Goal: Task Accomplishment & Management: Complete application form

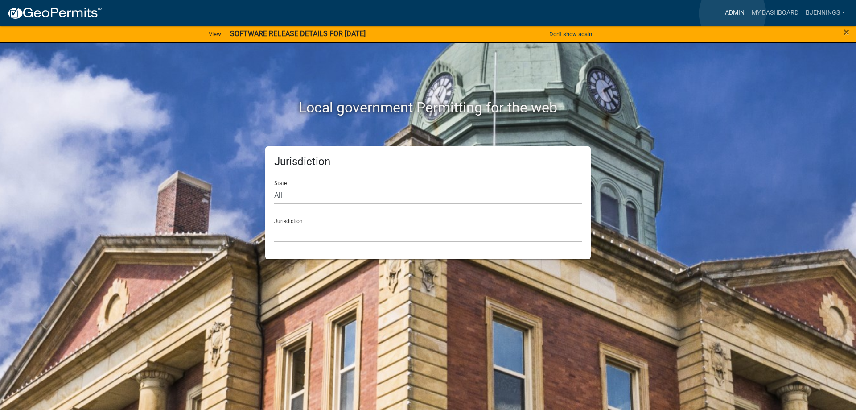
click at [732, 13] on link "Admin" at bounding box center [734, 12] width 27 height 17
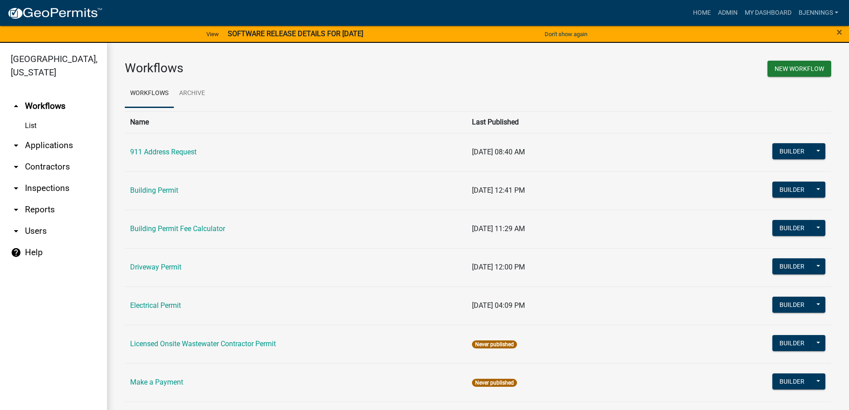
click at [42, 135] on link "arrow_drop_down Applications" at bounding box center [53, 145] width 107 height 21
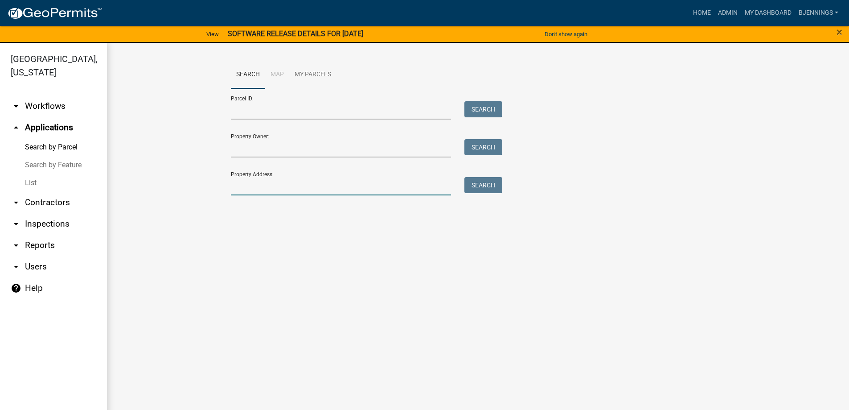
click at [288, 189] on input "Property Address:" at bounding box center [341, 186] width 221 height 18
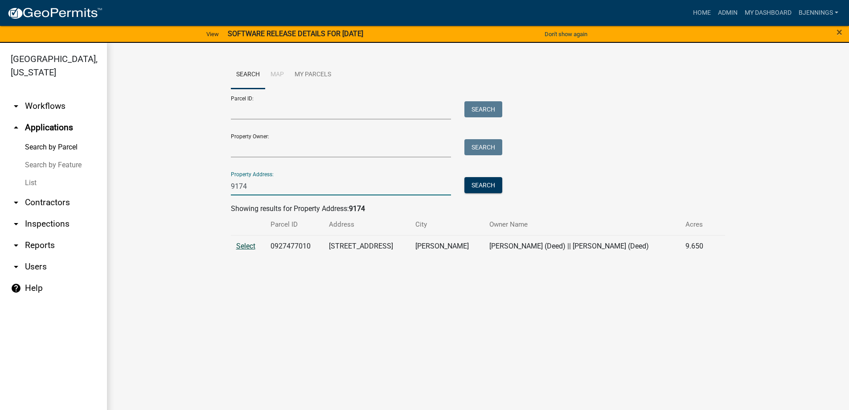
type input "9174"
click at [252, 246] on span "Select" at bounding box center [245, 246] width 19 height 8
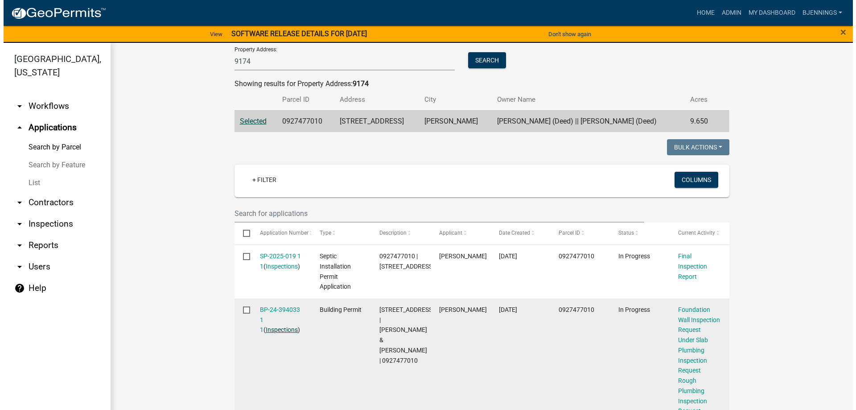
scroll to position [134, 0]
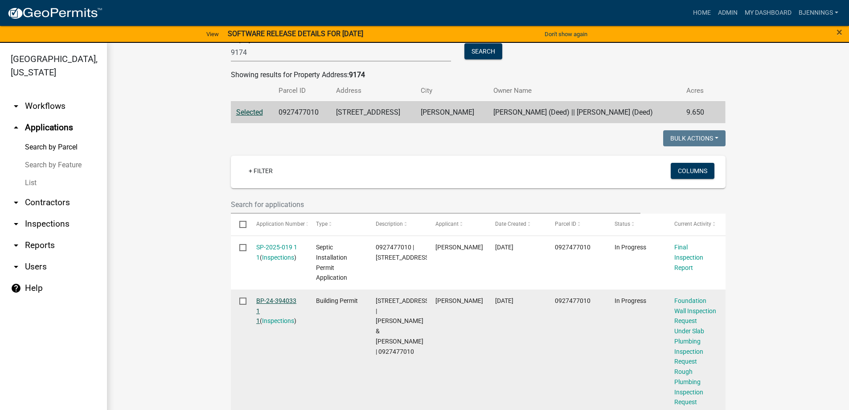
click at [271, 298] on link "BP-24-394033 1 1" at bounding box center [276, 311] width 40 height 28
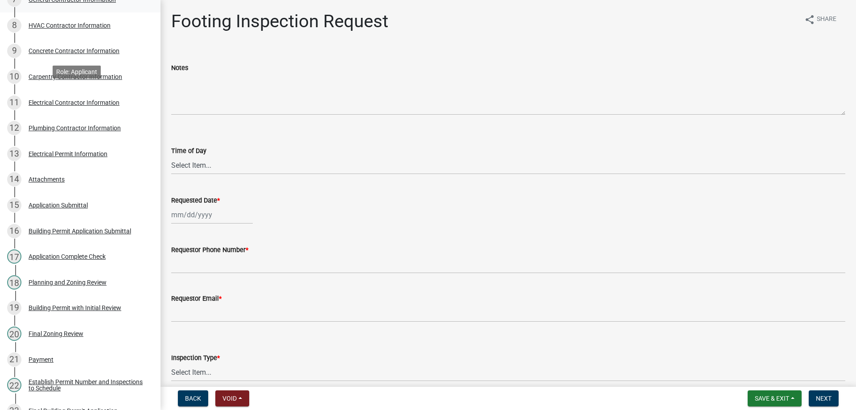
scroll to position [401, 0]
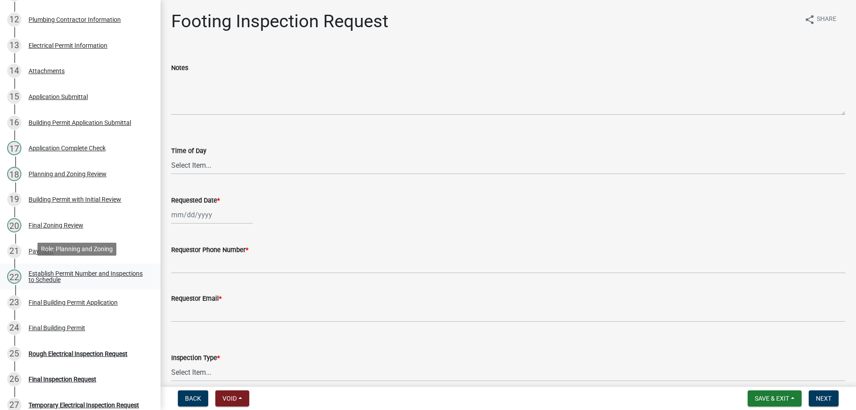
click at [84, 274] on div "Establish Permit Number and Inspections to Schedule" at bounding box center [88, 276] width 118 height 12
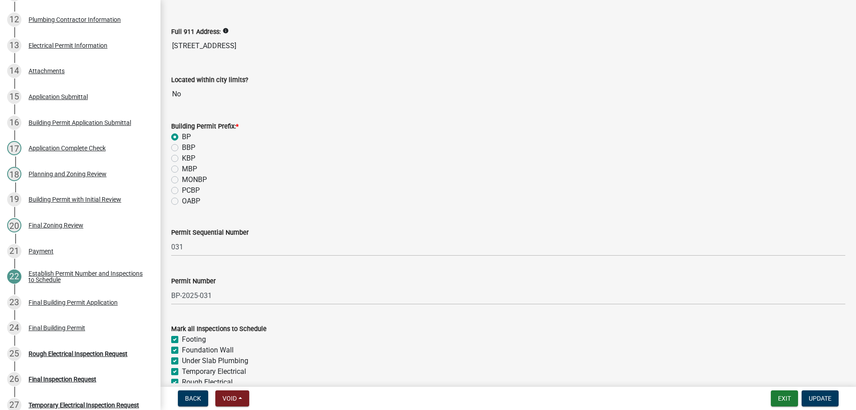
scroll to position [126, 0]
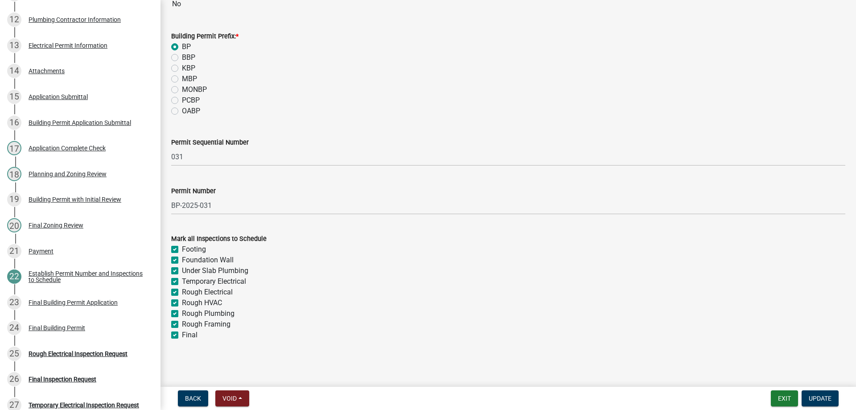
click at [182, 250] on label "Footing" at bounding box center [194, 249] width 24 height 11
click at [182, 250] on input "Footing" at bounding box center [185, 247] width 6 height 6
checkbox input "false"
checkbox input "true"
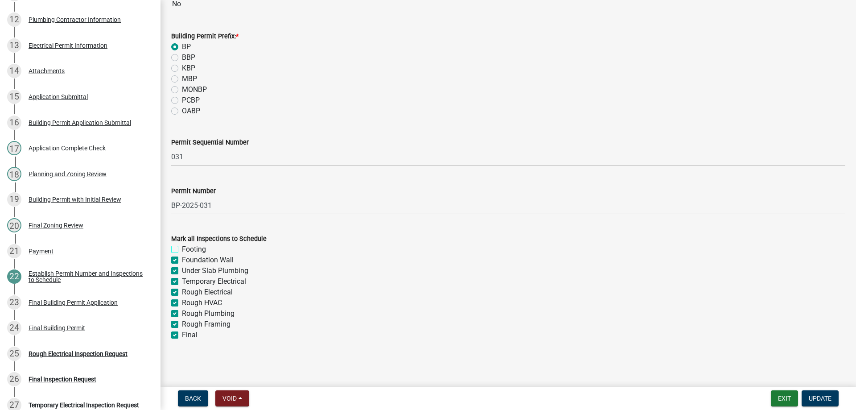
checkbox input "true"
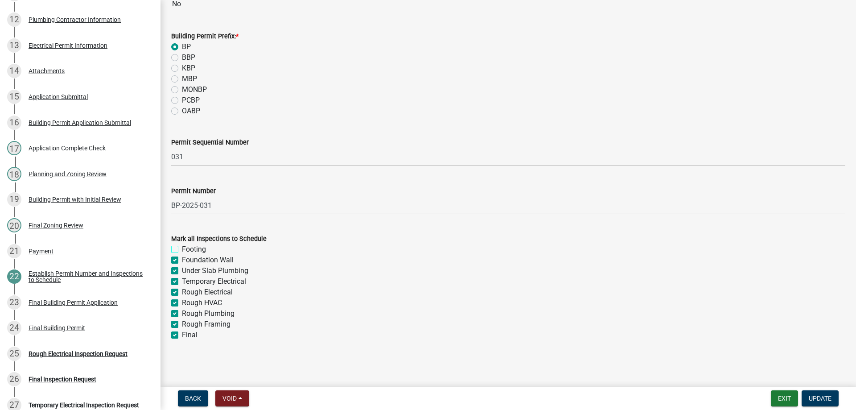
checkbox input "true"
click at [177, 254] on div "Footing" at bounding box center [508, 249] width 674 height 11
click at [182, 258] on label "Foundation Wall" at bounding box center [208, 260] width 52 height 11
click at [182, 258] on input "Foundation Wall" at bounding box center [185, 258] width 6 height 6
checkbox input "false"
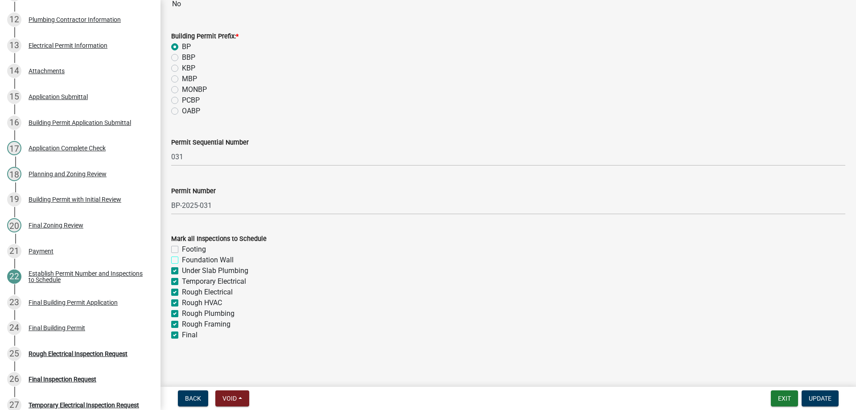
checkbox input "false"
checkbox input "true"
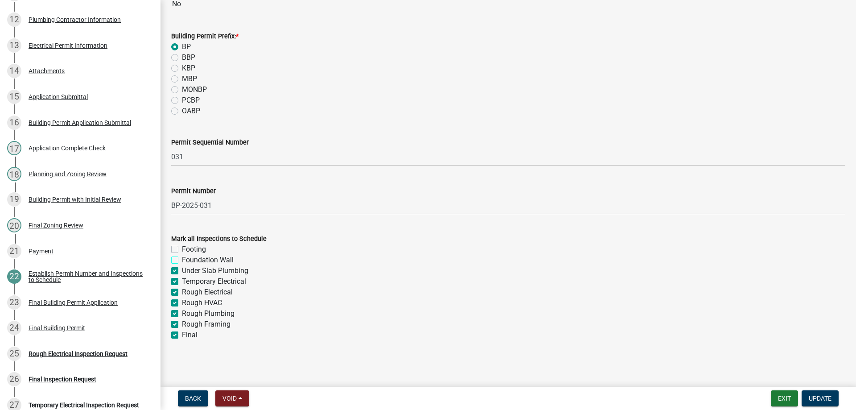
checkbox input "true"
click at [182, 281] on label "Temporary Electrical" at bounding box center [214, 281] width 64 height 11
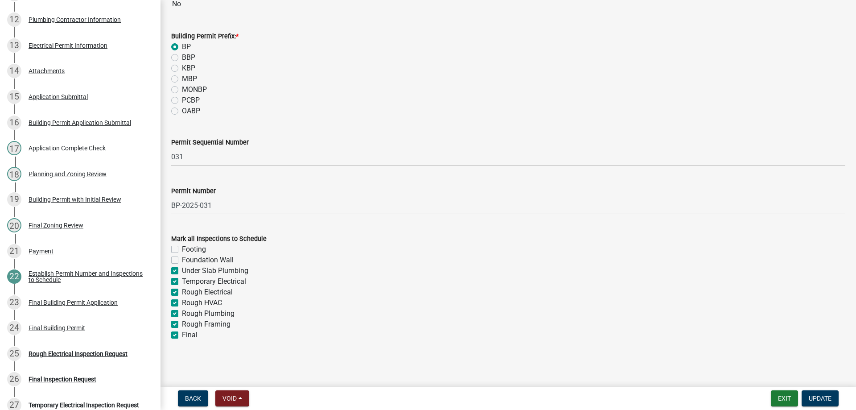
click at [182, 281] on input "Temporary Electrical" at bounding box center [185, 279] width 6 height 6
checkbox input "false"
checkbox input "true"
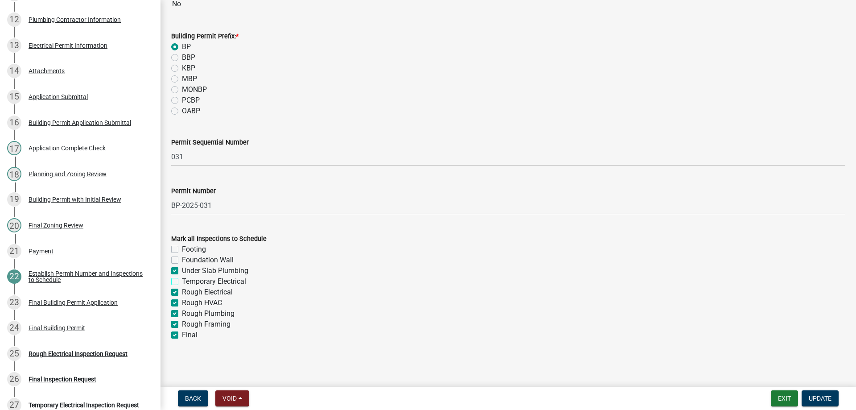
checkbox input "false"
checkbox input "true"
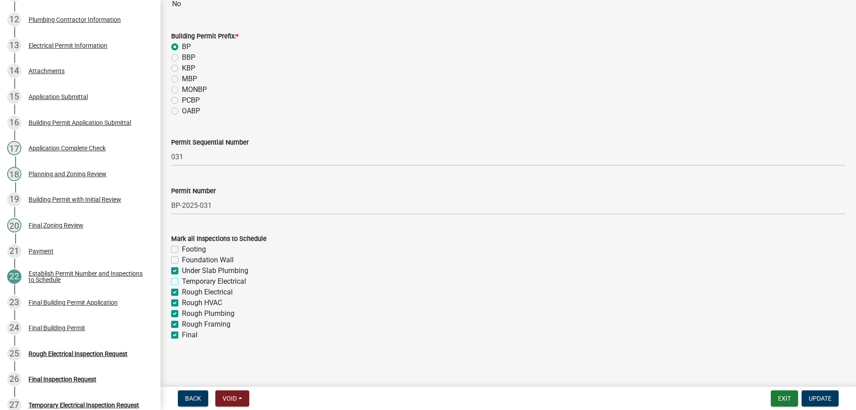
checkbox input "true"
click at [182, 269] on label "Under Slab Plumbing" at bounding box center [215, 270] width 66 height 11
click at [182, 269] on input "Under Slab Plumbing" at bounding box center [185, 268] width 6 height 6
checkbox input "false"
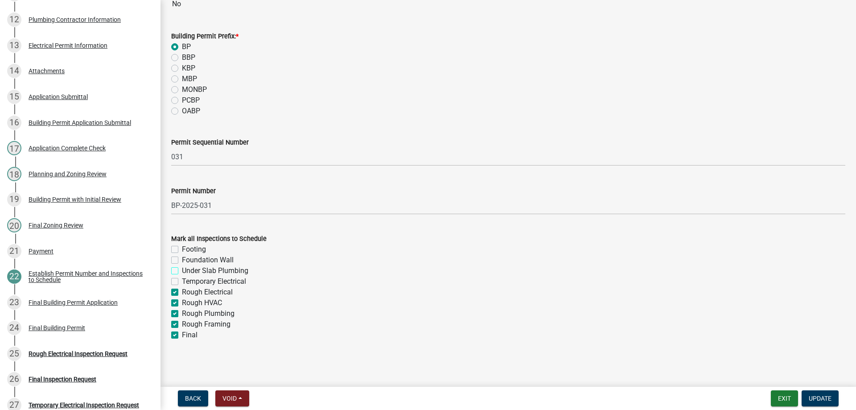
checkbox input "false"
checkbox input "true"
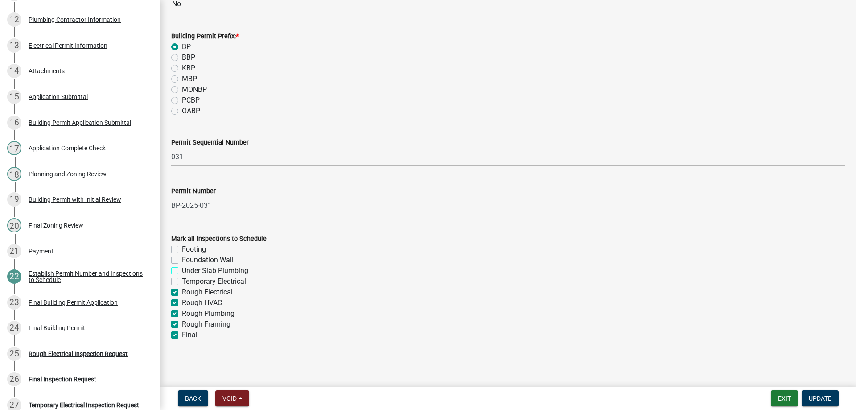
checkbox input "true"
click at [823, 395] on span "Update" at bounding box center [820, 397] width 23 height 7
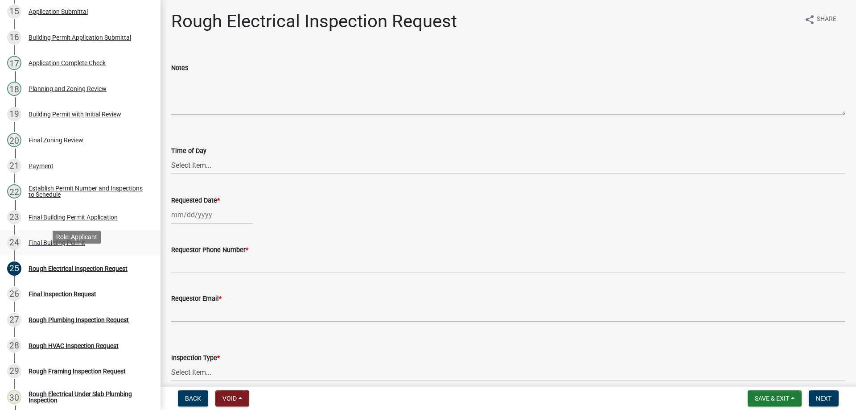
scroll to position [490, 0]
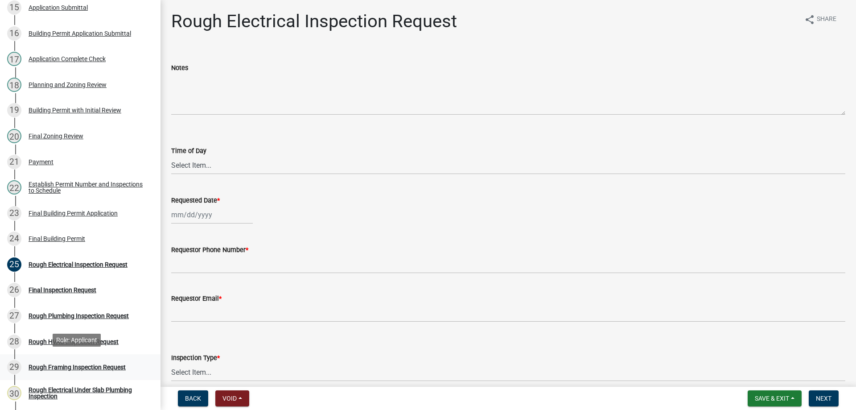
click at [56, 365] on div "Rough Framing Inspection Request" at bounding box center [77, 367] width 97 height 6
click at [205, 168] on select "Select Item... AM PM" at bounding box center [508, 165] width 674 height 18
click at [171, 156] on select "Select Item... AM PM" at bounding box center [508, 165] width 674 height 18
select select "2315d9a8-5d21-4356-beea-4cbbf8e81be2"
click at [195, 212] on div at bounding box center [212, 214] width 82 height 18
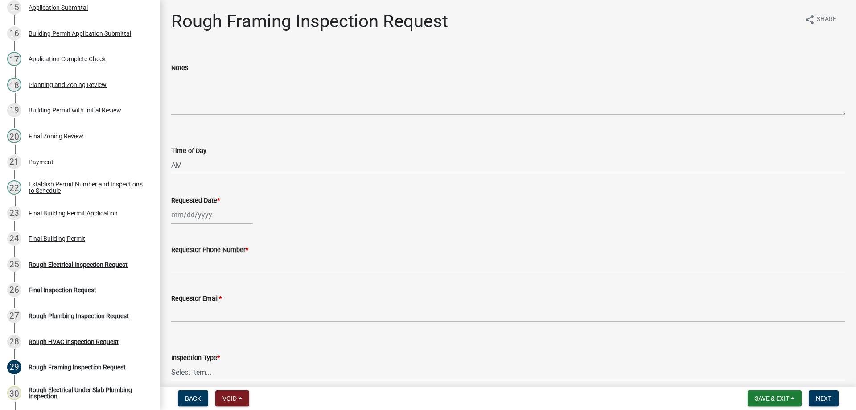
select select "9"
select select "2025"
click at [195, 320] on div "30" at bounding box center [194, 319] width 14 height 14
type input "09/30/2025"
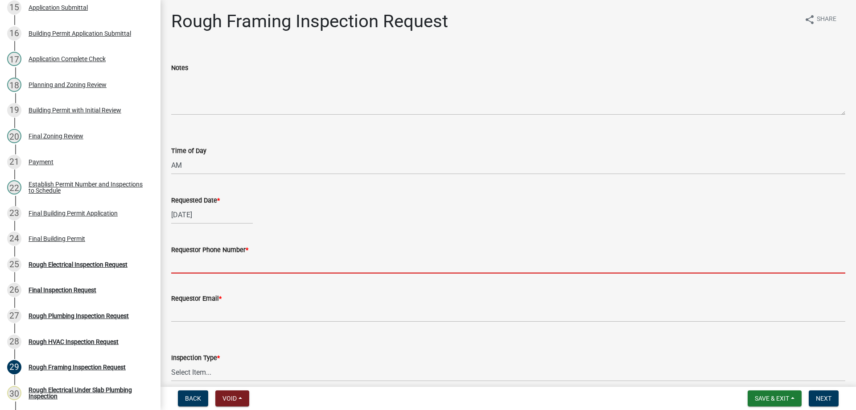
click at [207, 264] on input "Requestor Phone Number *" at bounding box center [508, 264] width 674 height 18
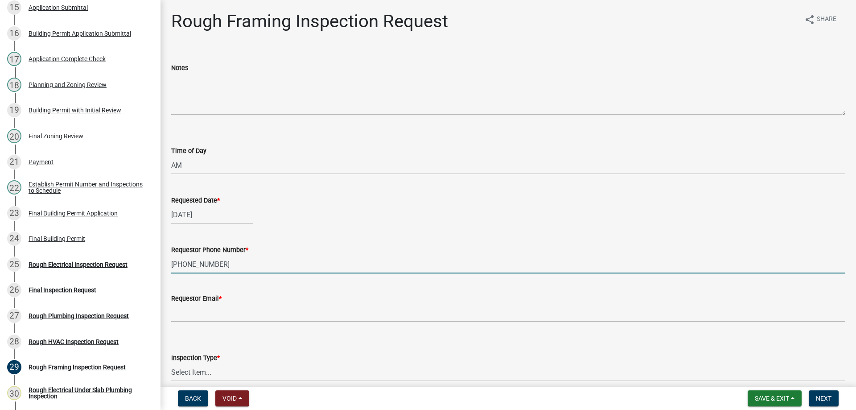
type input "515-250-4334"
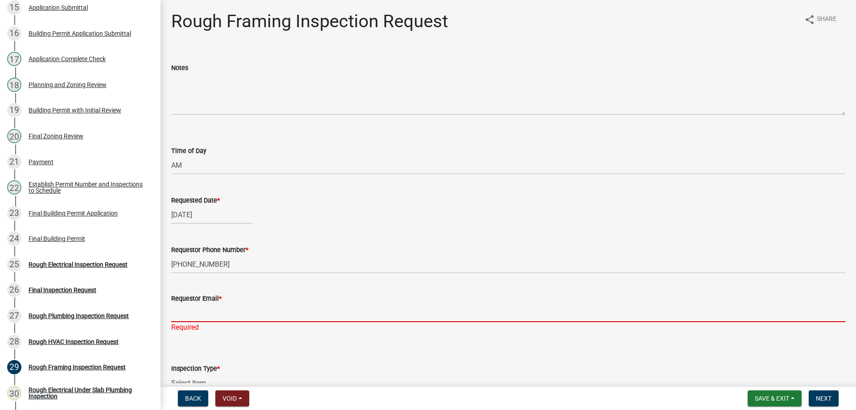
paste input "Dan Kunkel <dkunkel@partnercom.net>"
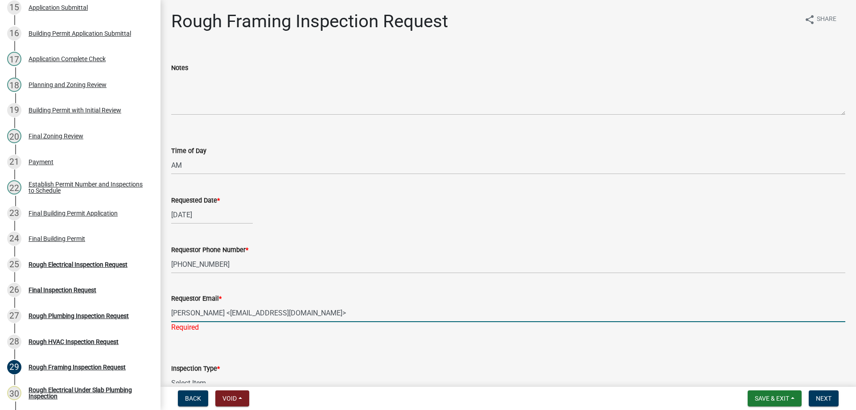
click at [215, 312] on input "Dan Kunkel <dkunkel@partnercom.net>" at bounding box center [508, 313] width 674 height 18
drag, startPoint x: 213, startPoint y: 312, endPoint x: 41, endPoint y: 306, distance: 171.7
click at [42, 306] on div "Building Permit BP-24-394033 Edit View Summary Notes 1 Require User 2 Search Pa…" at bounding box center [428, 205] width 856 height 410
click at [328, 315] on input "dkunkel@partnercom.net>" at bounding box center [508, 313] width 674 height 18
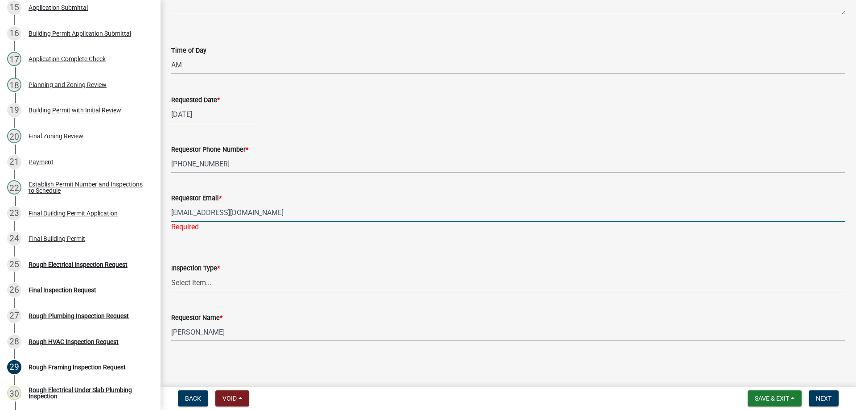
type input "dkunkel@partnercom.net"
click at [241, 284] on select "Select Item... Rough Framing Inspection" at bounding box center [508, 282] width 674 height 18
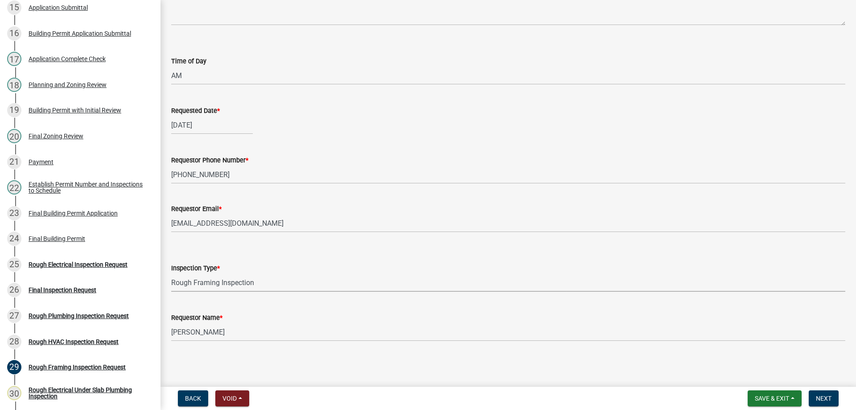
click at [171, 273] on select "Select Item... Rough Framing Inspection" at bounding box center [508, 282] width 674 height 18
select select "9094dace-fb12-48c4-aea9-c4dac472d622"
click at [825, 397] on span "Next" at bounding box center [824, 397] width 16 height 7
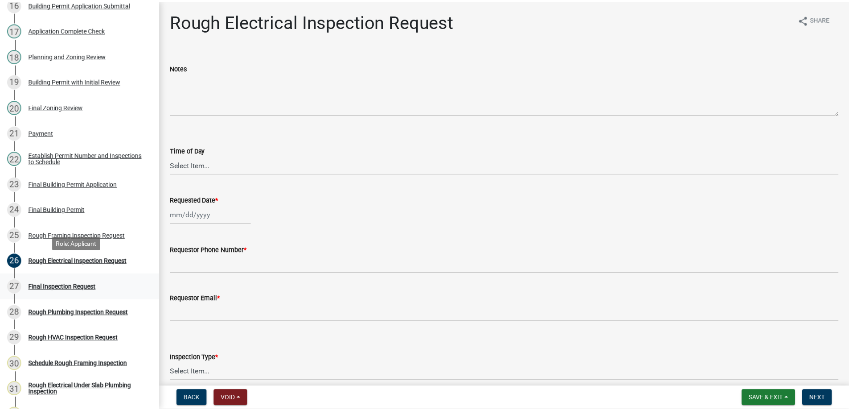
scroll to position [535, 0]
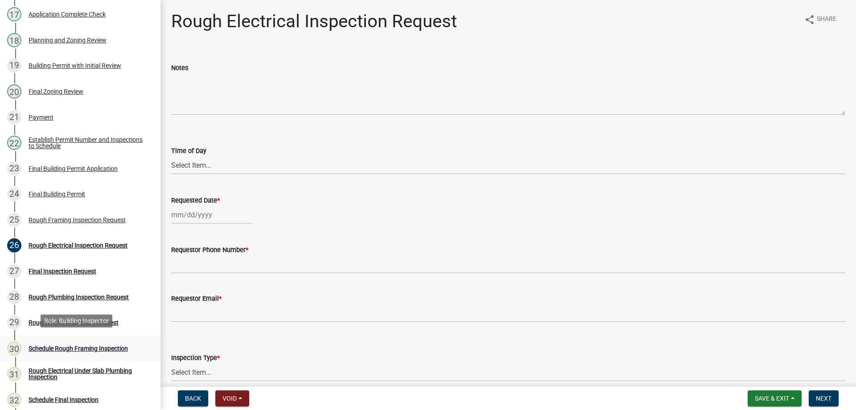
click at [94, 347] on div "Schedule Rough Framing Inspection" at bounding box center [78, 348] width 99 height 6
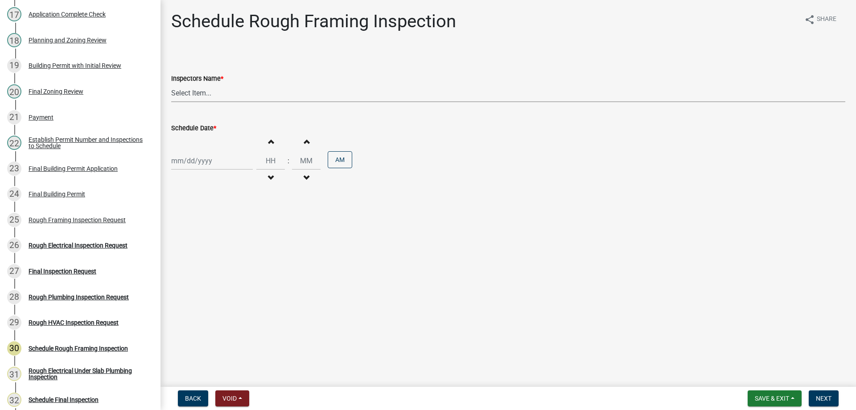
click at [220, 95] on select "Select Item... Hteague (Hunter) bjennings (Brett Jennings) AMain (Andrew Main)" at bounding box center [508, 93] width 674 height 18
select select "26e13f8e-f9db-4cb9-9b4f-69ba299699e3"
click at [171, 84] on select "Select Item... Hteague (Hunter) bjennings (Brett Jennings) AMain (Andrew Main)" at bounding box center [508, 93] width 674 height 18
click at [218, 164] on div at bounding box center [212, 161] width 82 height 18
select select "9"
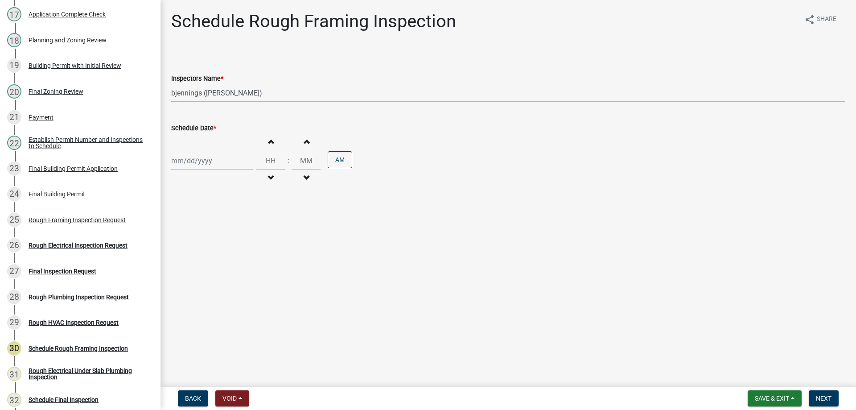
select select "2025"
click at [191, 262] on div "30" at bounding box center [194, 265] width 14 height 14
type input "09/30/2025"
click at [265, 161] on input "Hours" at bounding box center [270, 161] width 29 height 18
type input "10"
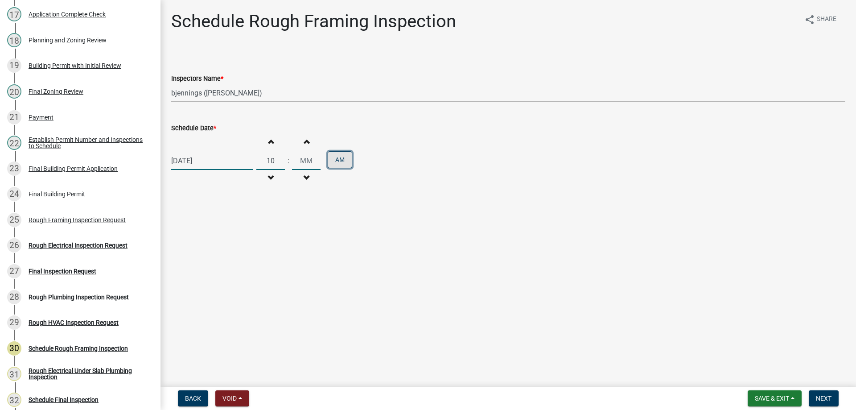
type input "00"
click at [339, 160] on button "AM" at bounding box center [340, 159] width 25 height 17
click at [333, 164] on button "PM" at bounding box center [340, 159] width 25 height 17
click at [825, 397] on span "Next" at bounding box center [824, 397] width 16 height 7
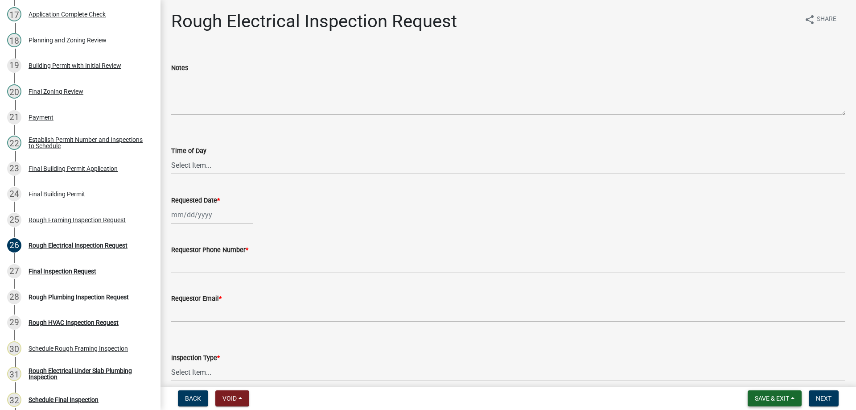
click at [773, 397] on span "Save & Exit" at bounding box center [772, 397] width 34 height 7
click at [773, 374] on button "Save & Exit" at bounding box center [765, 374] width 71 height 21
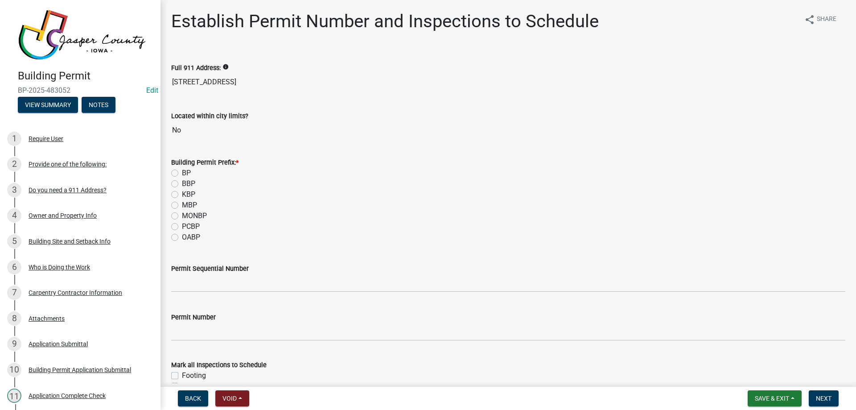
click at [182, 172] on label "BP" at bounding box center [186, 173] width 9 height 11
click at [182, 172] on input "BP" at bounding box center [185, 171] width 6 height 6
radio input "true"
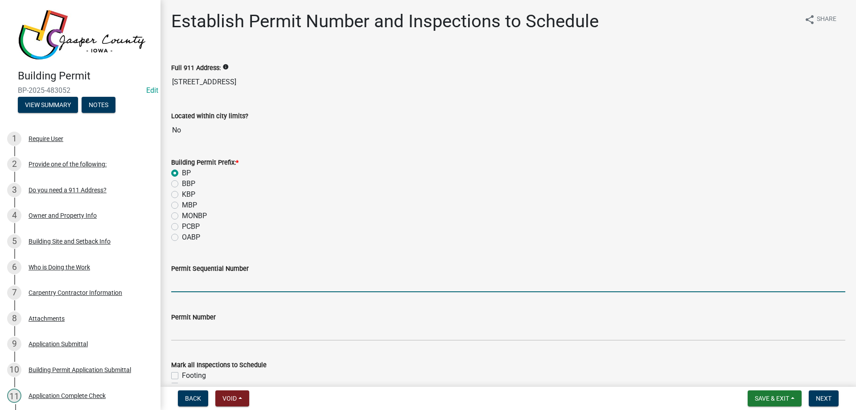
click at [186, 285] on input "Permit Sequential Number" at bounding box center [508, 283] width 674 height 18
type input "134"
click at [310, 220] on div "MONBP" at bounding box center [508, 215] width 674 height 11
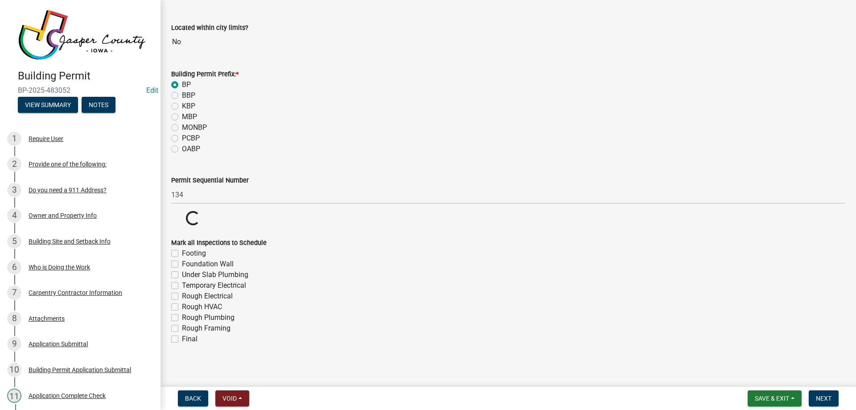
scroll to position [92, 0]
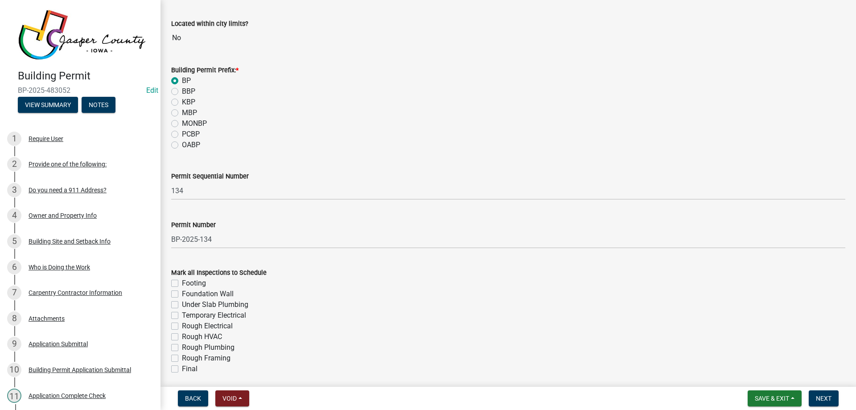
click at [173, 248] on wm-data-entity-input "Permit Number BP-2025-134" at bounding box center [508, 231] width 674 height 49
drag, startPoint x: 175, startPoint y: 282, endPoint x: 177, endPoint y: 294, distance: 12.7
click at [182, 283] on label "Footing" at bounding box center [194, 283] width 24 height 11
click at [182, 283] on input "Footing" at bounding box center [185, 281] width 6 height 6
checkbox input "true"
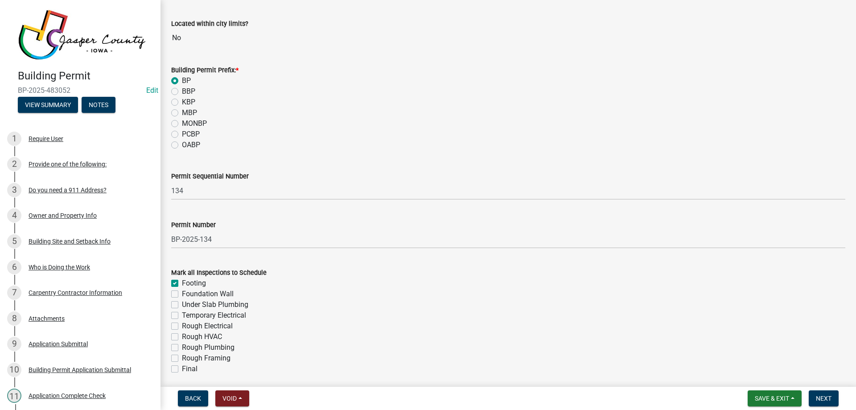
checkbox input "false"
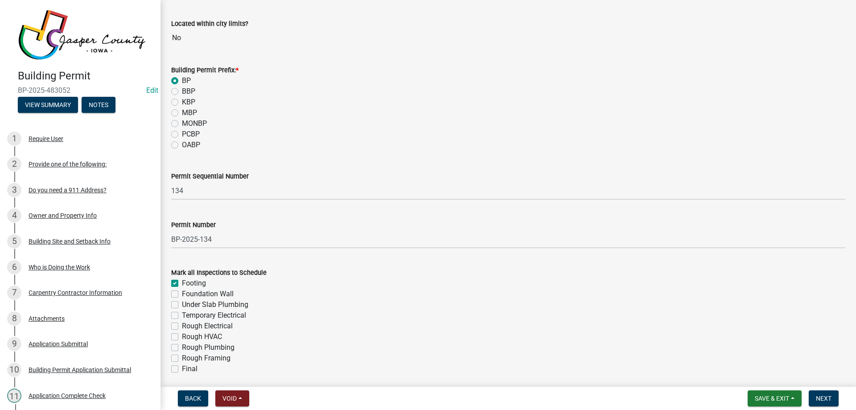
checkbox input "false"
click at [182, 326] on label "Rough Electrical" at bounding box center [207, 325] width 51 height 11
click at [182, 326] on input "Rough Electrical" at bounding box center [185, 323] width 6 height 6
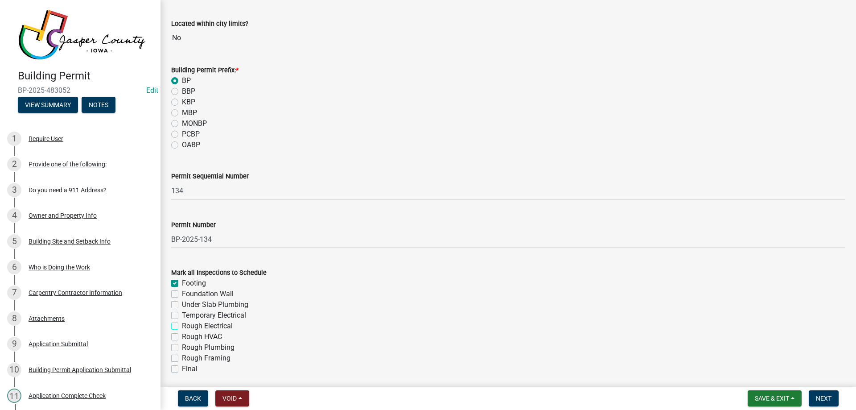
checkbox input "true"
checkbox input "false"
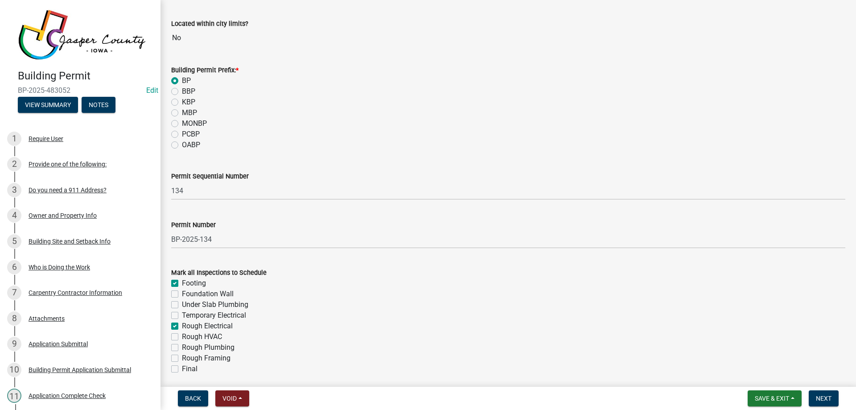
checkbox input "true"
checkbox input "false"
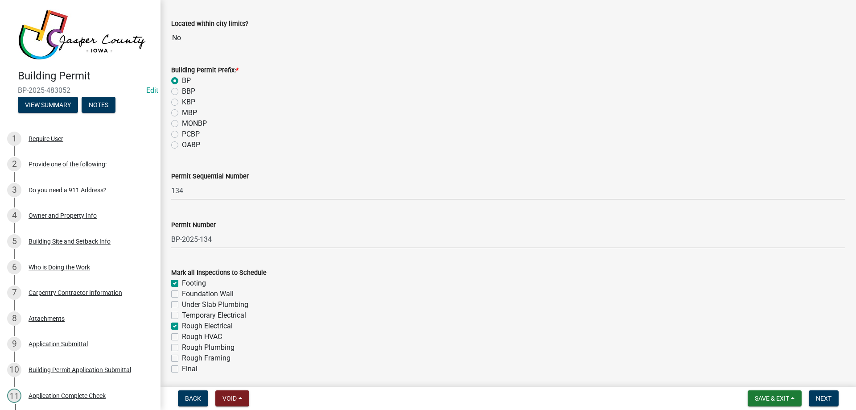
click at [182, 360] on label "Rough Framing" at bounding box center [206, 358] width 49 height 11
click at [182, 358] on input "Rough Framing" at bounding box center [185, 356] width 6 height 6
checkbox input "true"
checkbox input "false"
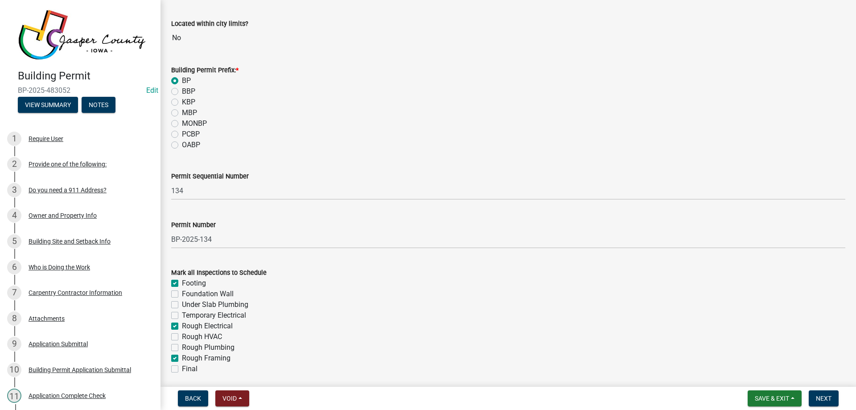
checkbox input "false"
checkbox input "true"
checkbox input "false"
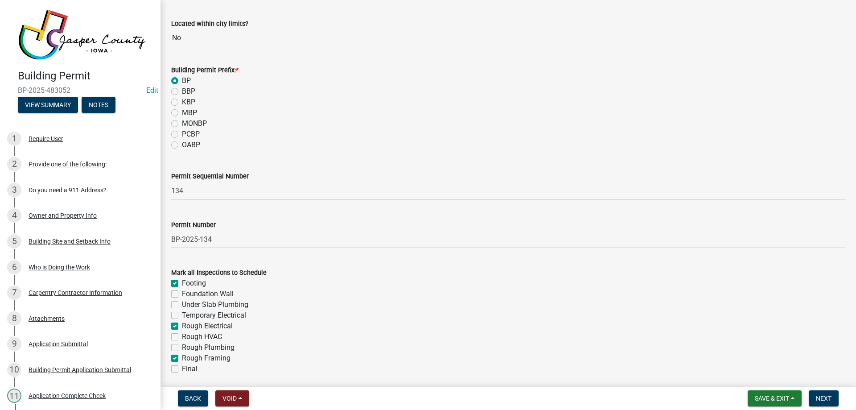
checkbox input "true"
click at [182, 367] on label "Final" at bounding box center [190, 368] width 16 height 11
click at [182, 367] on input "Final" at bounding box center [185, 366] width 6 height 6
checkbox input "true"
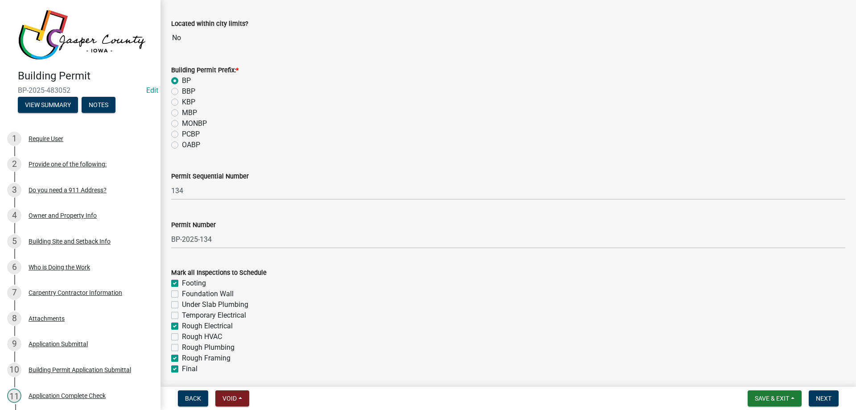
checkbox input "false"
checkbox input "true"
checkbox input "false"
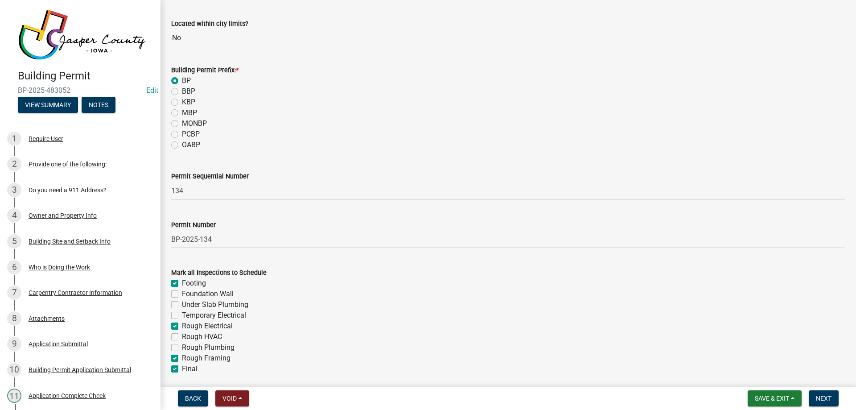
checkbox input "false"
checkbox input "true"
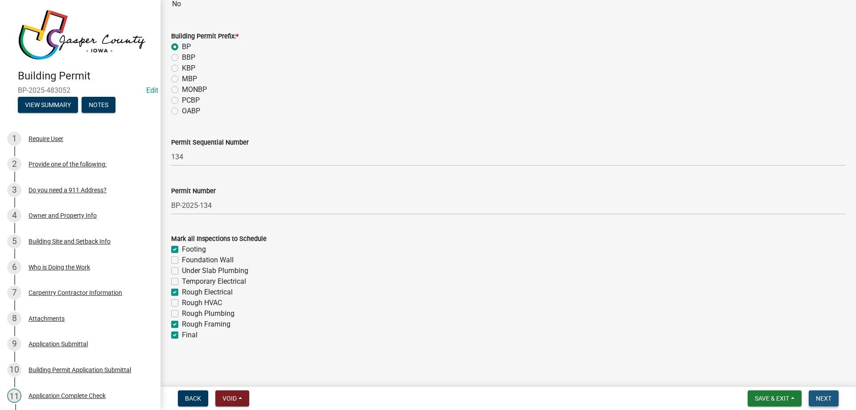
click at [827, 397] on span "Next" at bounding box center [824, 397] width 16 height 7
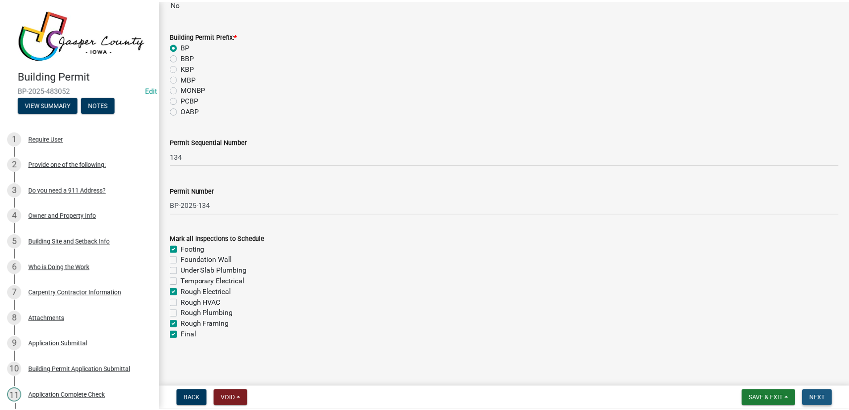
scroll to position [0, 0]
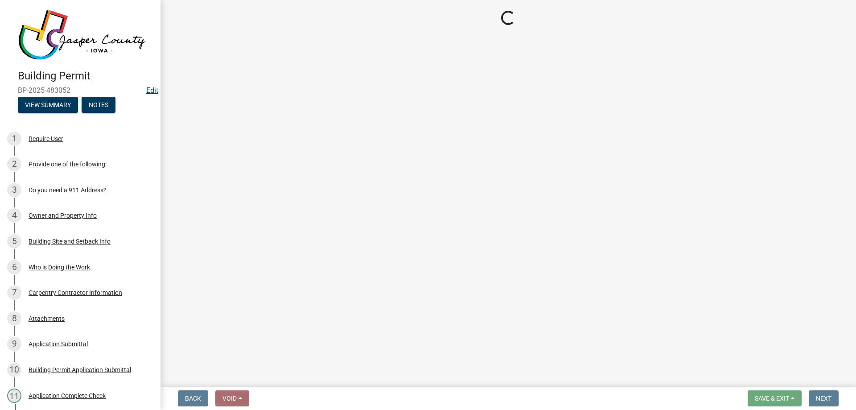
click at [146, 88] on link "Edit" at bounding box center [152, 90] width 12 height 8
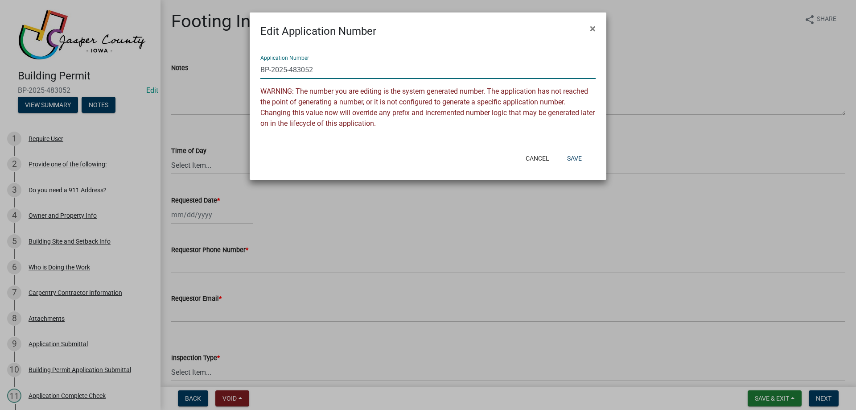
drag, startPoint x: 291, startPoint y: 67, endPoint x: 710, endPoint y: 69, distance: 419.0
click at [615, 73] on ngb-modal-window "Edit Application Number × Application Number BP-2025-483052 WARNING: The number…" at bounding box center [428, 205] width 856 height 410
type input "BP-2025-134"
click at [578, 156] on button "Save" at bounding box center [574, 158] width 29 height 16
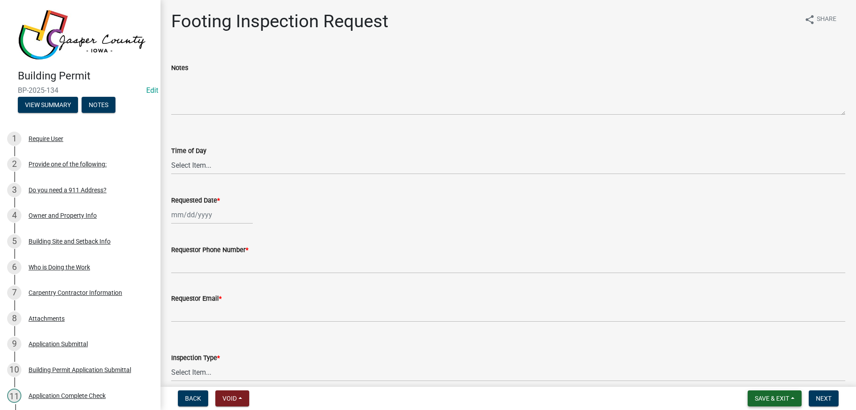
click at [760, 397] on span "Save & Exit" at bounding box center [772, 397] width 34 height 7
click at [764, 374] on button "Save & Exit" at bounding box center [765, 374] width 71 height 21
